Goal: Information Seeking & Learning: Understand process/instructions

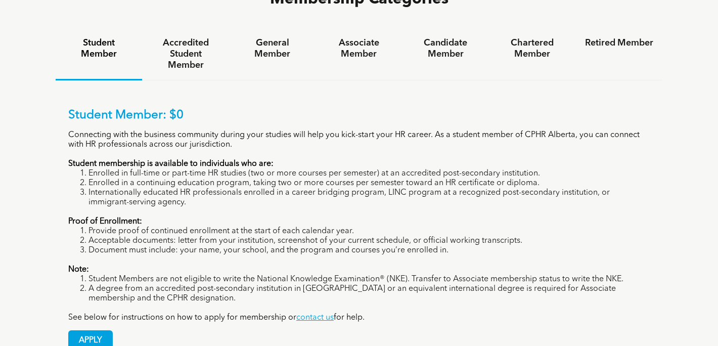
scroll to position [703, 0]
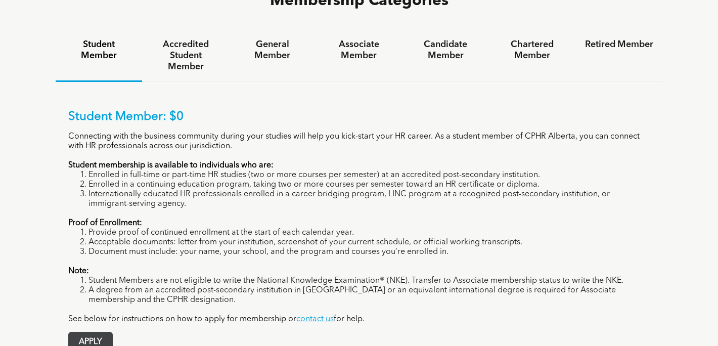
click at [99, 332] on link "APPLY" at bounding box center [90, 342] width 45 height 21
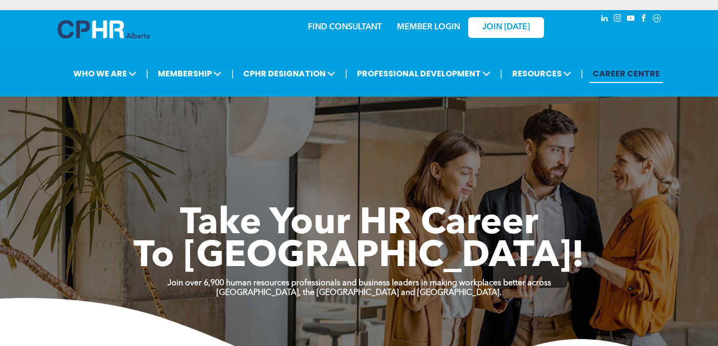
click at [448, 26] on link "MEMBER LOGIN" at bounding box center [428, 27] width 63 height 8
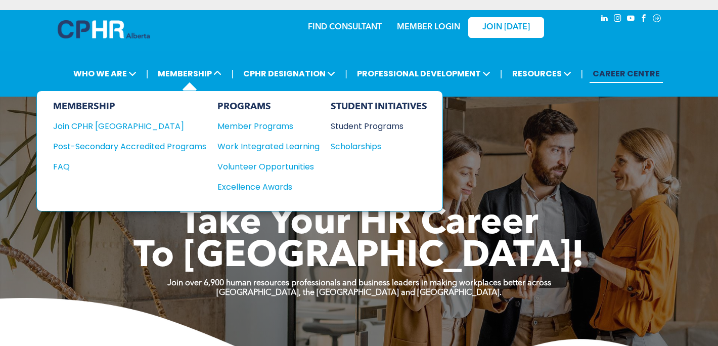
click at [380, 127] on div "Student Programs" at bounding box center [374, 126] width 87 height 13
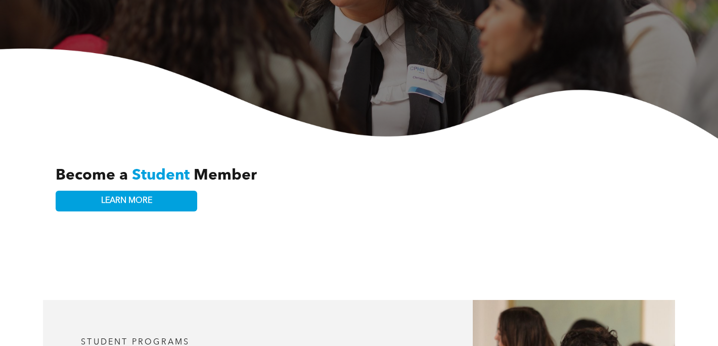
scroll to position [294, 0]
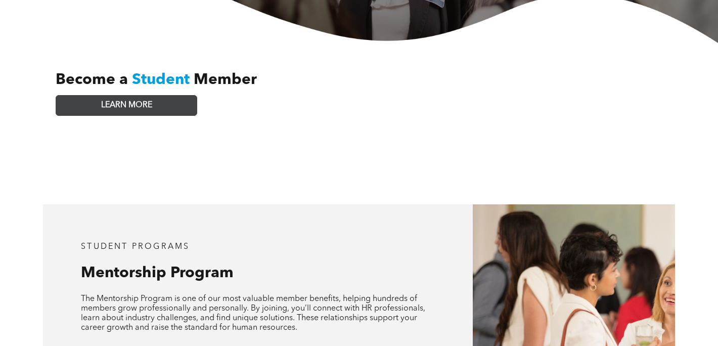
click at [153, 95] on link "LEARN MORE" at bounding box center [127, 105] width 142 height 21
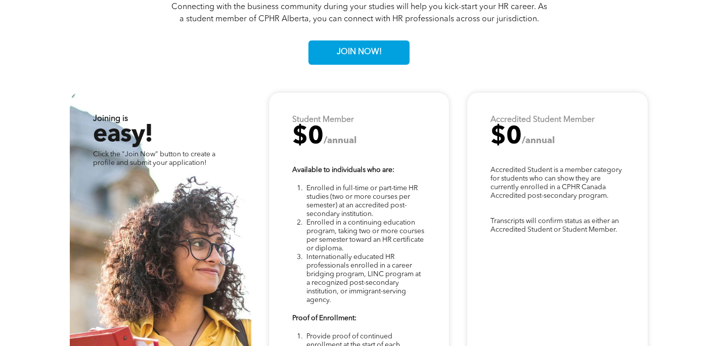
scroll to position [2542, 0]
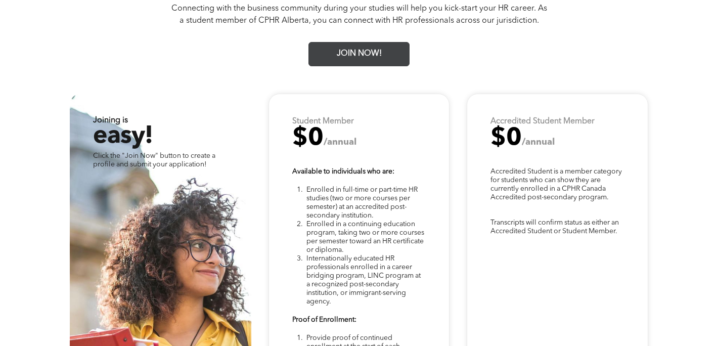
click at [376, 44] on span "JOIN NOW!" at bounding box center [359, 54] width 52 height 20
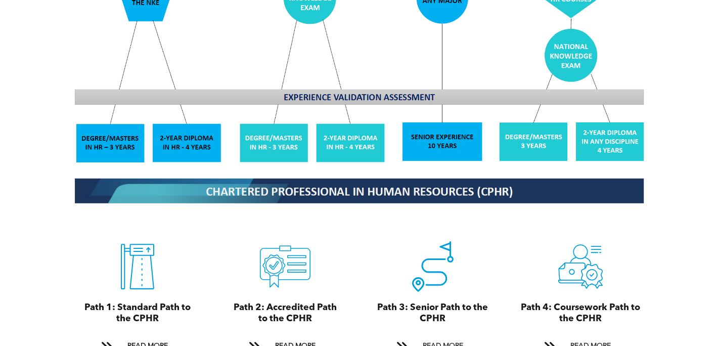
scroll to position [1003, 0]
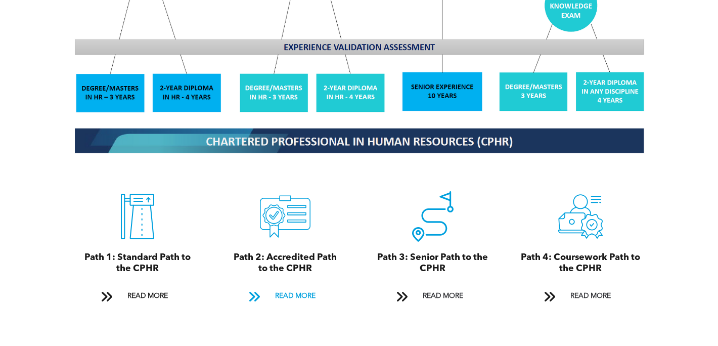
click at [280, 288] on span "READ MORE" at bounding box center [296, 296] width 48 height 19
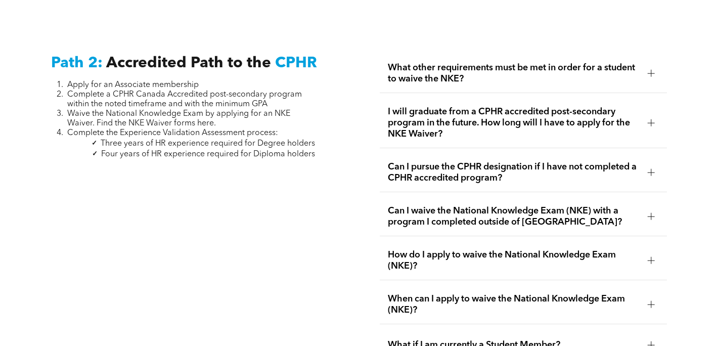
scroll to position [1596, 0]
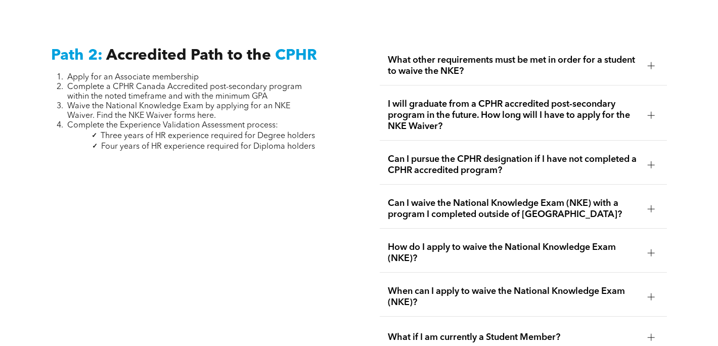
click at [411, 55] on span "What other requirements must be met in order for a student to waive the NKE?" at bounding box center [514, 66] width 252 height 22
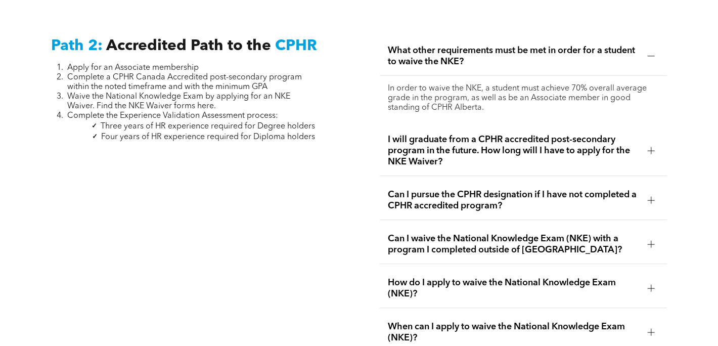
scroll to position [1608, 0]
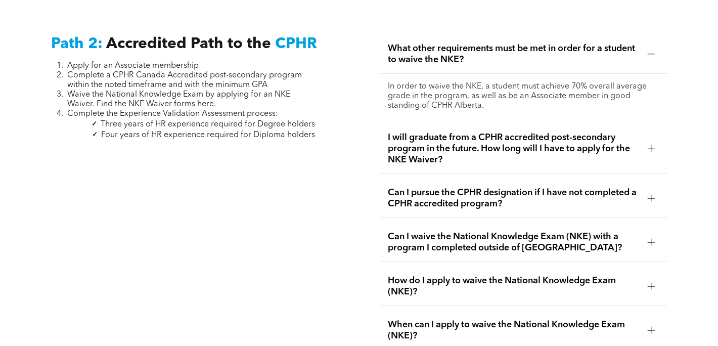
click at [391, 132] on span "I will graduate from a CPHR accredited post-secondary program in the future. Ho…" at bounding box center [514, 148] width 252 height 33
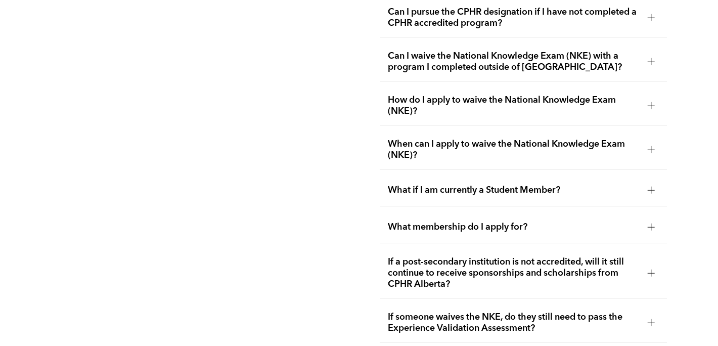
scroll to position [1780, 0]
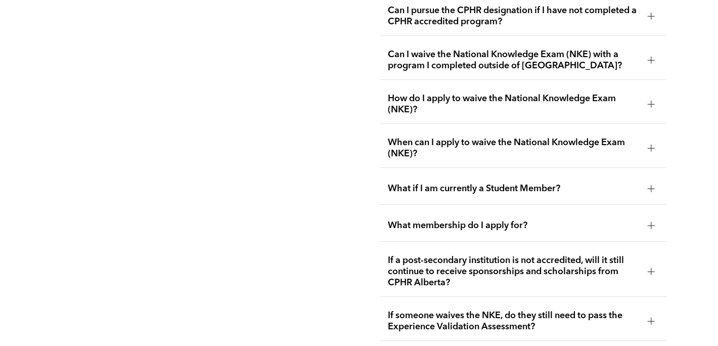
click at [388, 183] on span "What if I am currently a Student Member?" at bounding box center [514, 188] width 252 height 11
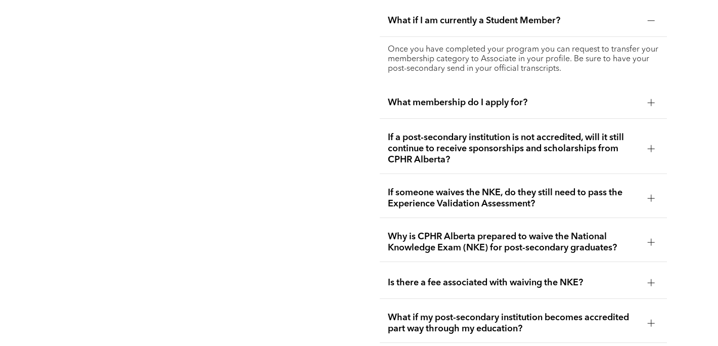
scroll to position [1915, 0]
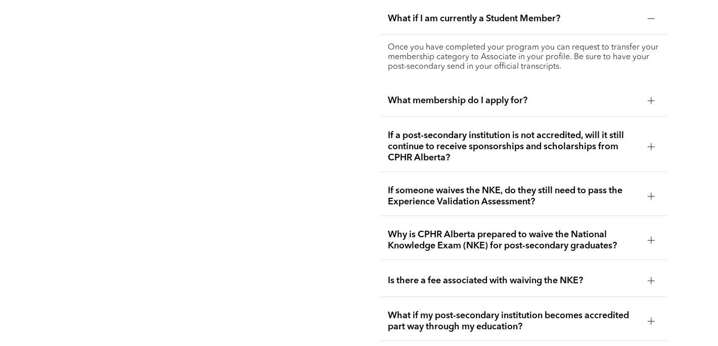
click at [388, 185] on span "If someone waives the NKE, do they still need to pass the Experience Validation…" at bounding box center [514, 196] width 252 height 22
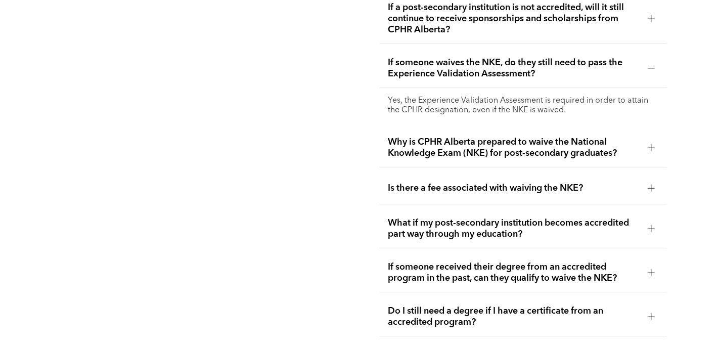
scroll to position [1999, 0]
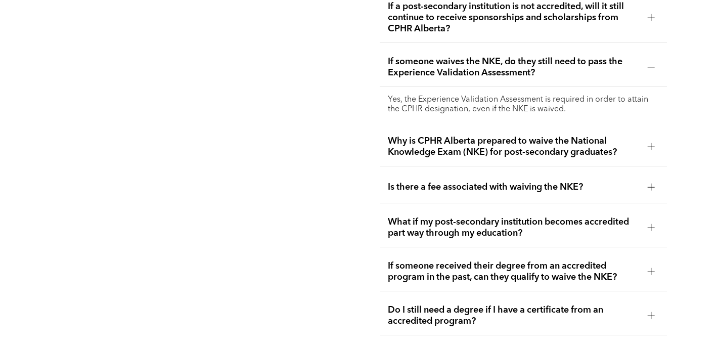
click at [402, 138] on span "Why is CPHR Alberta prepared to waive the National Knowledge Exam (NKE) for pos…" at bounding box center [514, 147] width 252 height 22
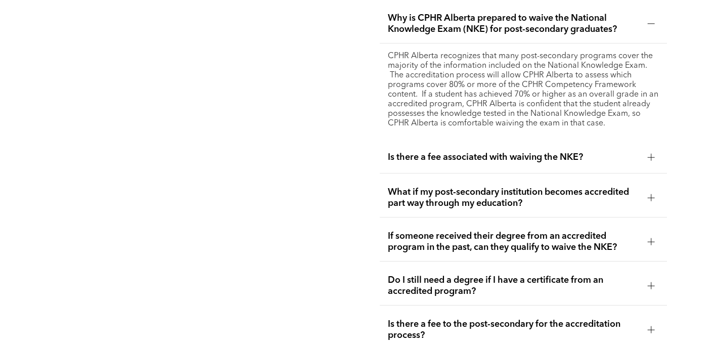
scroll to position [2087, 0]
click at [402, 141] on div "Is there a fee associated with waiving the NKE?" at bounding box center [523, 157] width 287 height 32
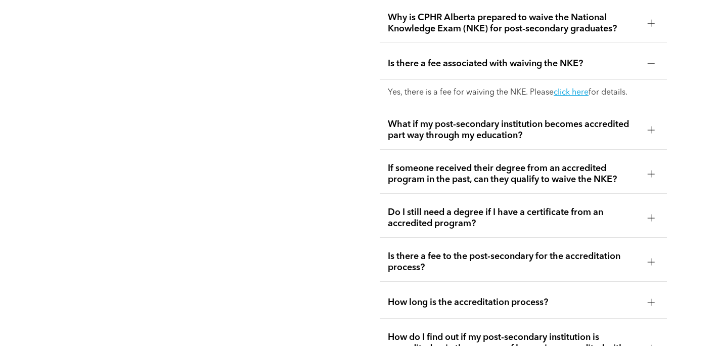
click at [402, 163] on span "If someone received their degree from an accredited program in the past, can th…" at bounding box center [514, 174] width 252 height 22
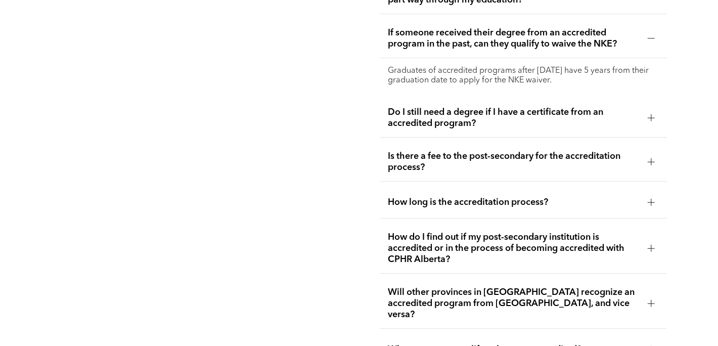
scroll to position [2198, 0]
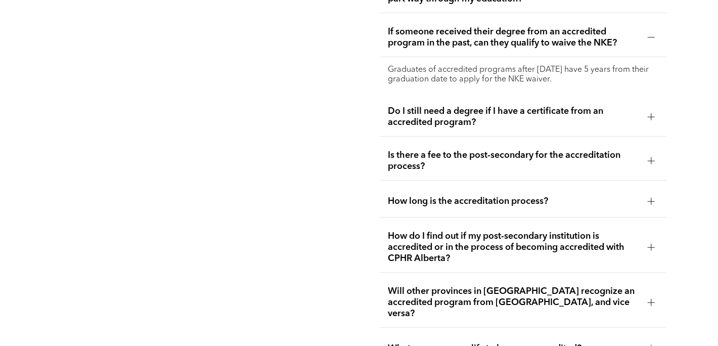
click at [410, 196] on span "How long is the accreditation process?" at bounding box center [514, 201] width 252 height 11
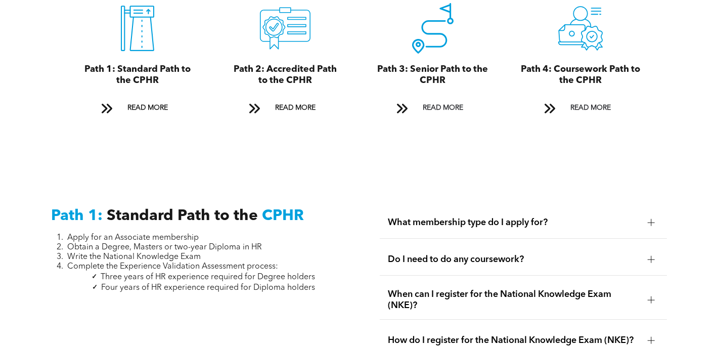
scroll to position [1186, 0]
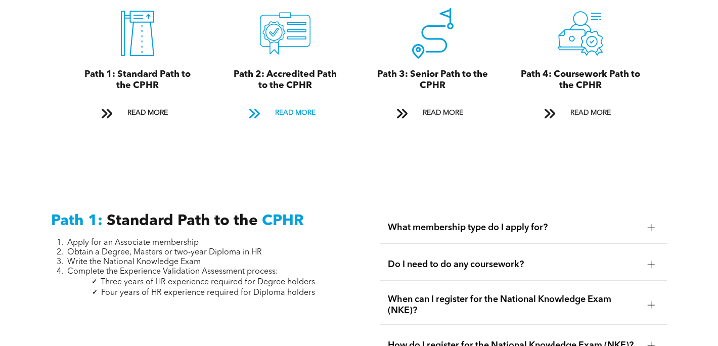
click at [290, 104] on span "READ MORE" at bounding box center [296, 113] width 48 height 19
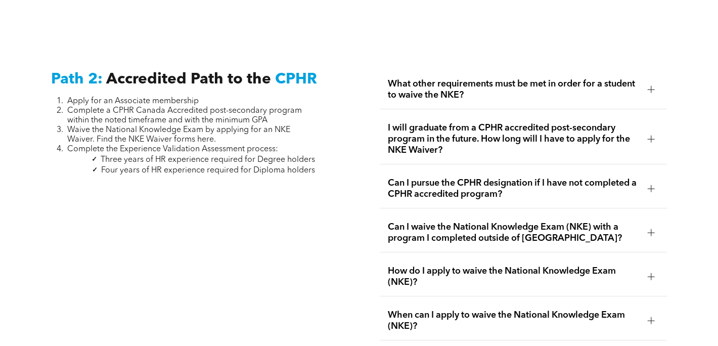
scroll to position [1602, 0]
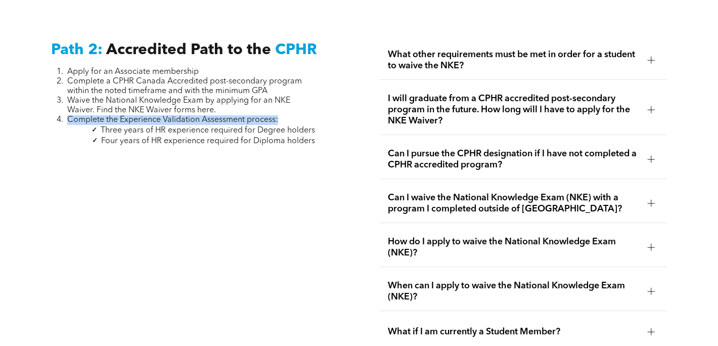
drag, startPoint x: 68, startPoint y: 109, endPoint x: 290, endPoint y: 109, distance: 222.6
click at [290, 115] on li "Complete the Experience Validation Assessment process:" at bounding box center [191, 120] width 248 height 10
copy span "Complete the Experience Validation Assessment process:"
